Goal: Transaction & Acquisition: Purchase product/service

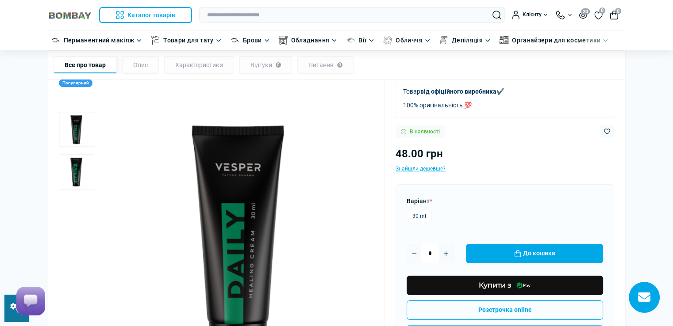
scroll to position [88, 0]
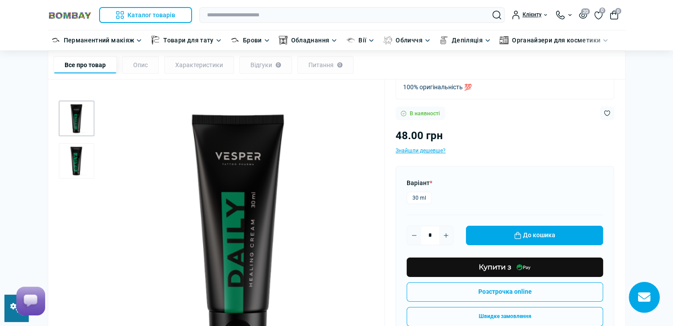
click at [7, 317] on link at bounding box center [16, 308] width 24 height 27
click at [427, 197] on label "30 ml" at bounding box center [418, 198] width 25 height 12
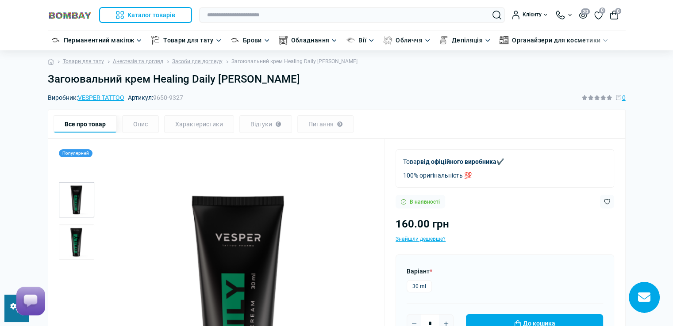
click at [262, 77] on h1 "Загоювальний крем Healing Daily [PERSON_NAME]" at bounding box center [337, 79] width 578 height 13
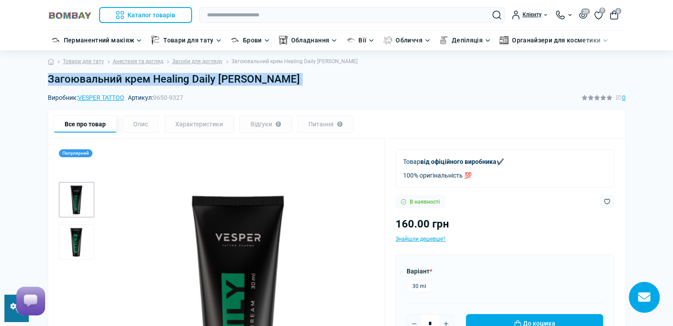
click at [262, 77] on h1 "Загоювальний крем Healing Daily [PERSON_NAME]" at bounding box center [337, 79] width 578 height 13
copy main "Загоювальний крем Healing Daily [PERSON_NAME]"
